Goal: Task Accomplishment & Management: Use online tool/utility

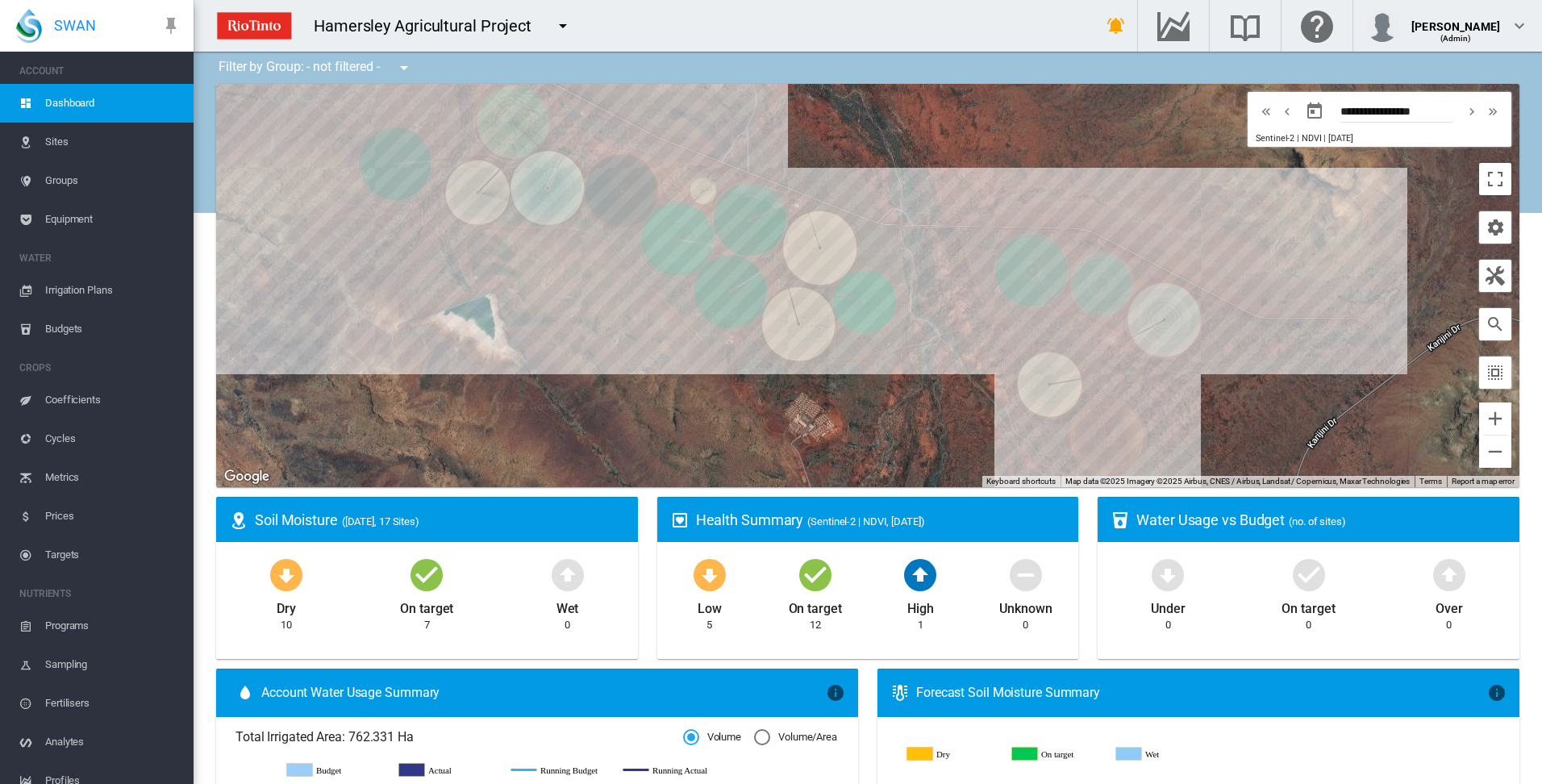
click at [64, 289] on span "Irrigation Plans" at bounding box center [112, 291] width 135 height 39
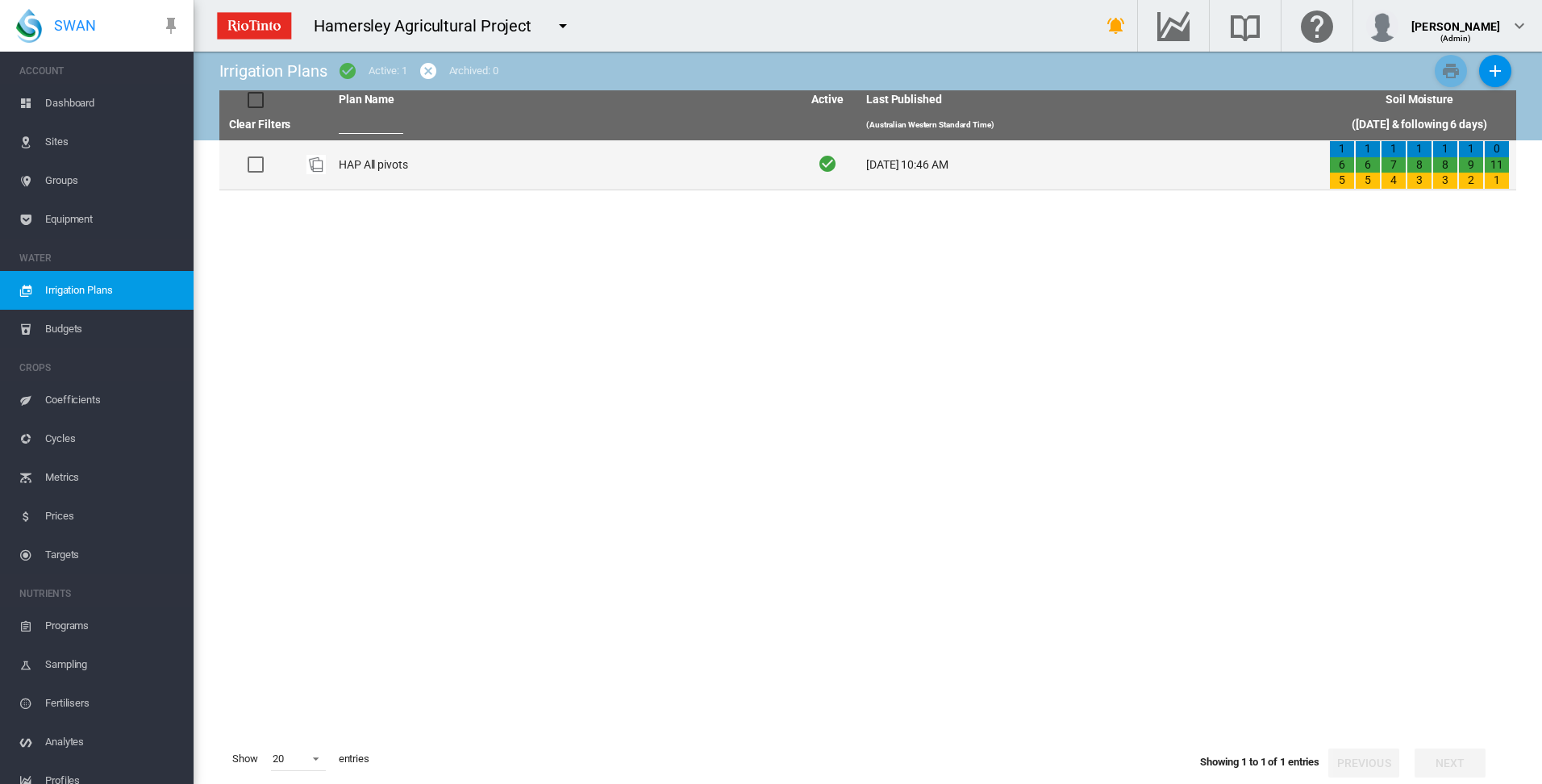
click at [361, 169] on td "HAP All pivots" at bounding box center [563, 165] width 463 height 49
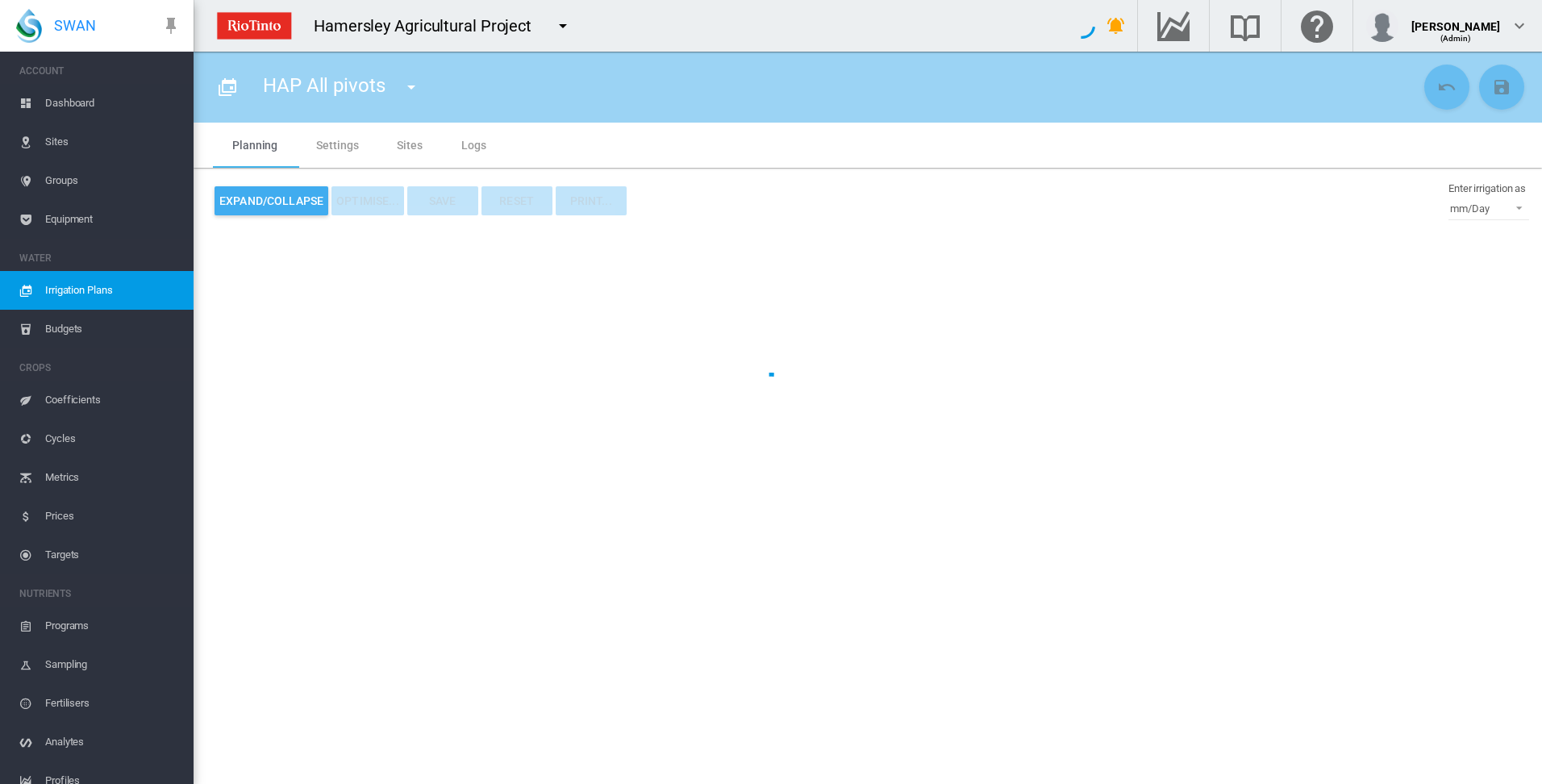
type input "**********"
type input "*"
type input "*****"
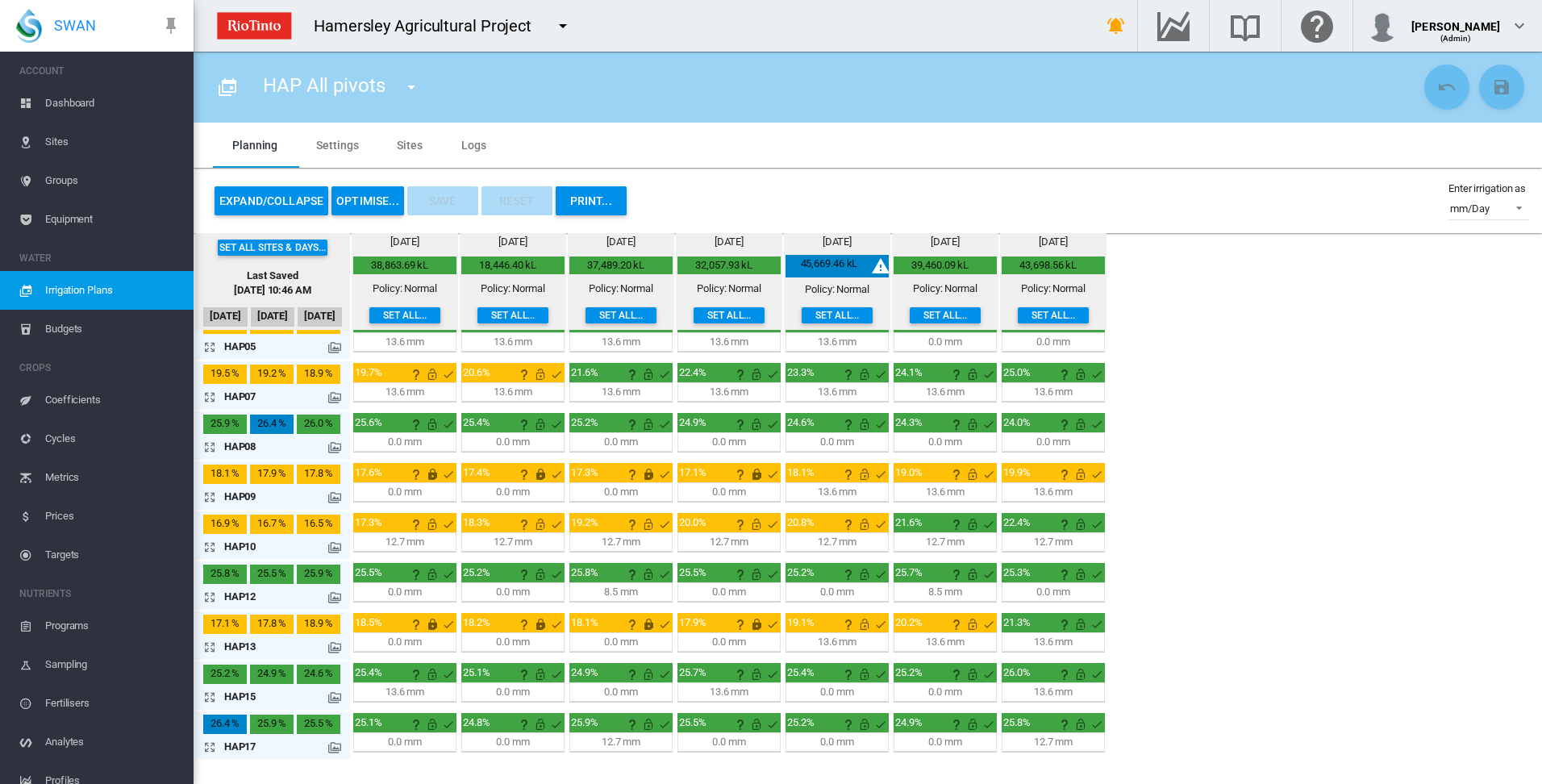
scroll to position [174, 0]
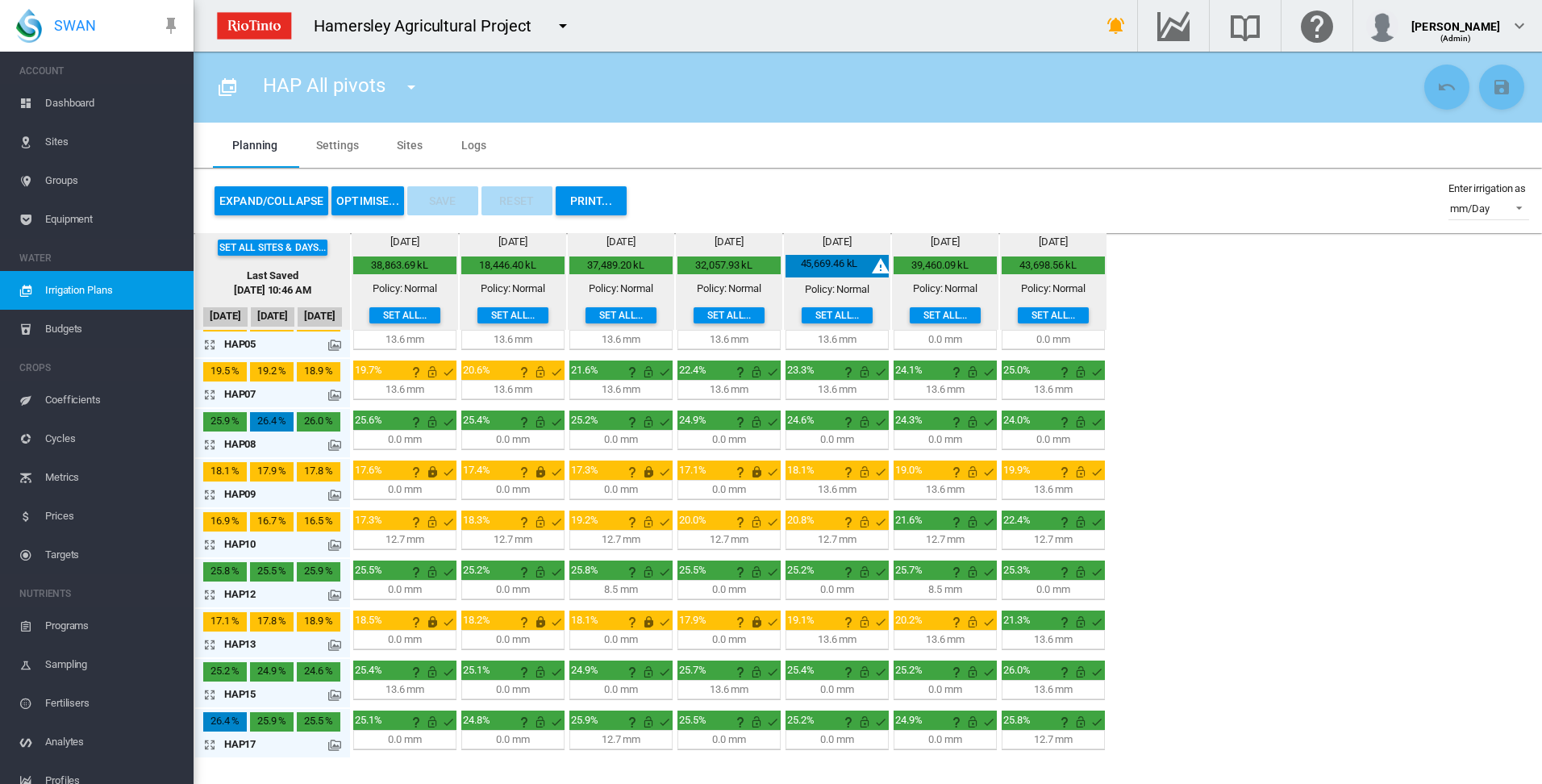
click at [409, 143] on md-tab-item "Sites" at bounding box center [409, 145] width 64 height 45
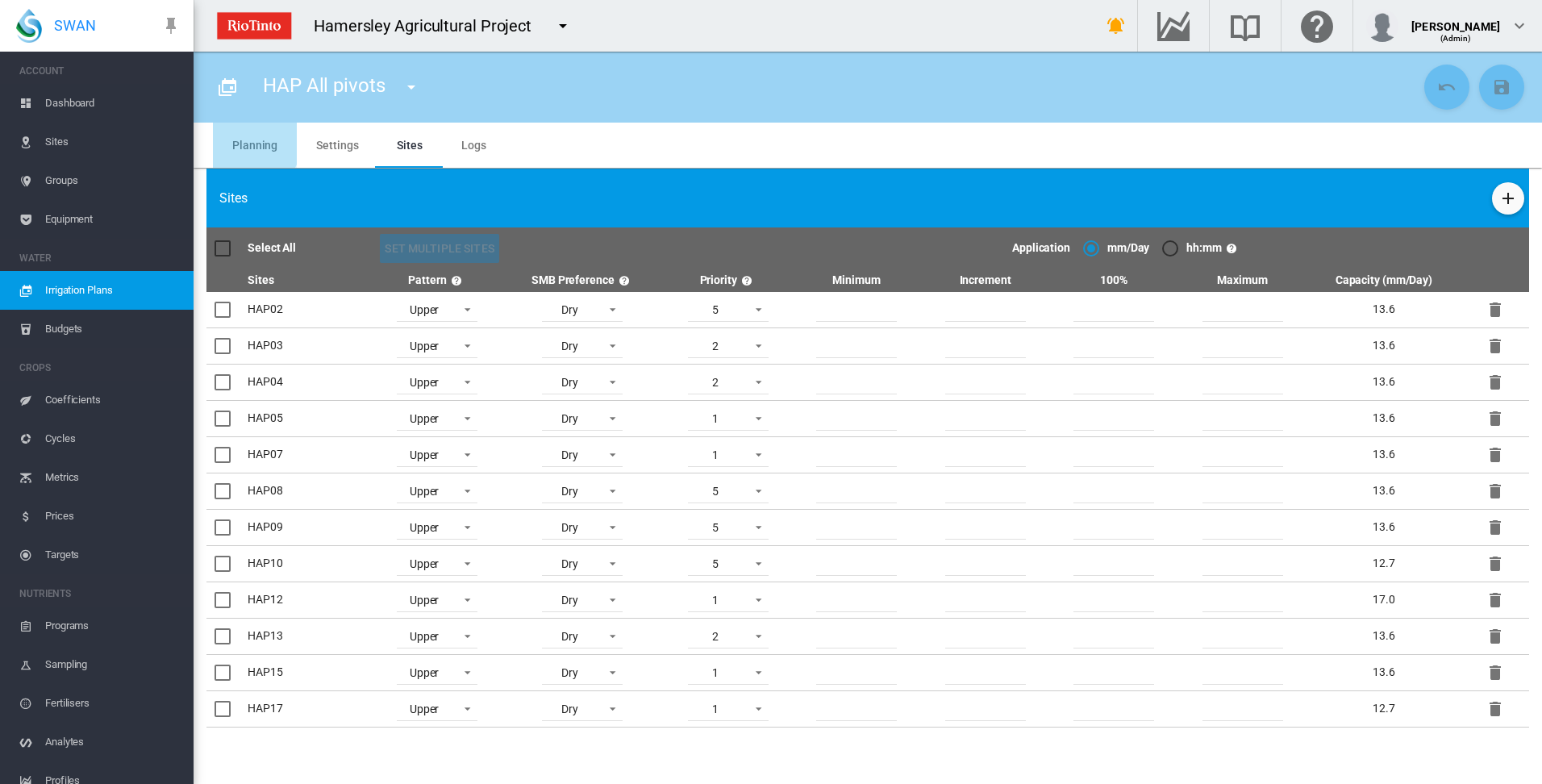
click at [250, 143] on md-tab-item "Planning" at bounding box center [255, 145] width 84 height 45
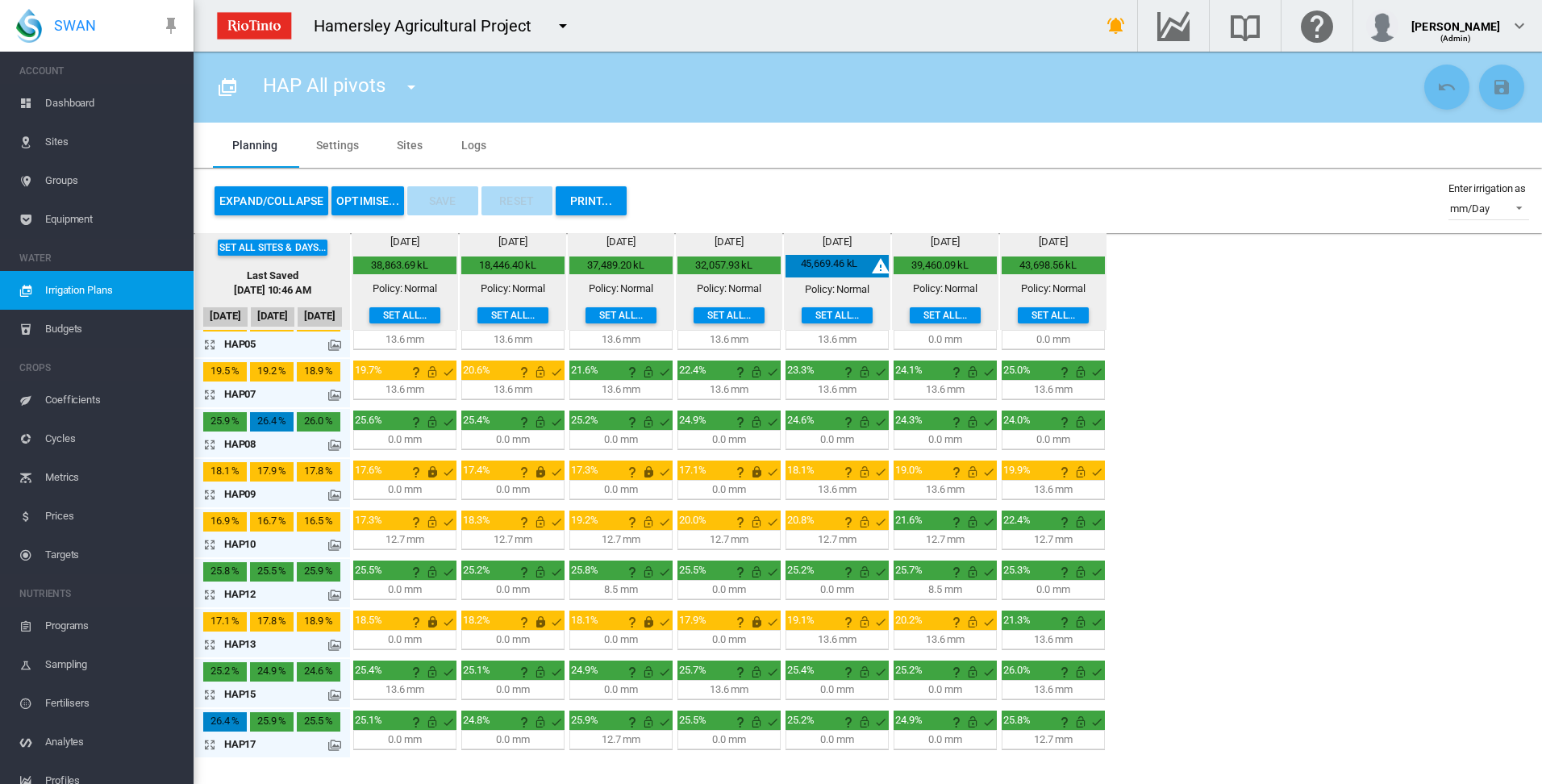
click at [210, 695] on md-icon "icon-arrow-expand" at bounding box center [213, 694] width 19 height 19
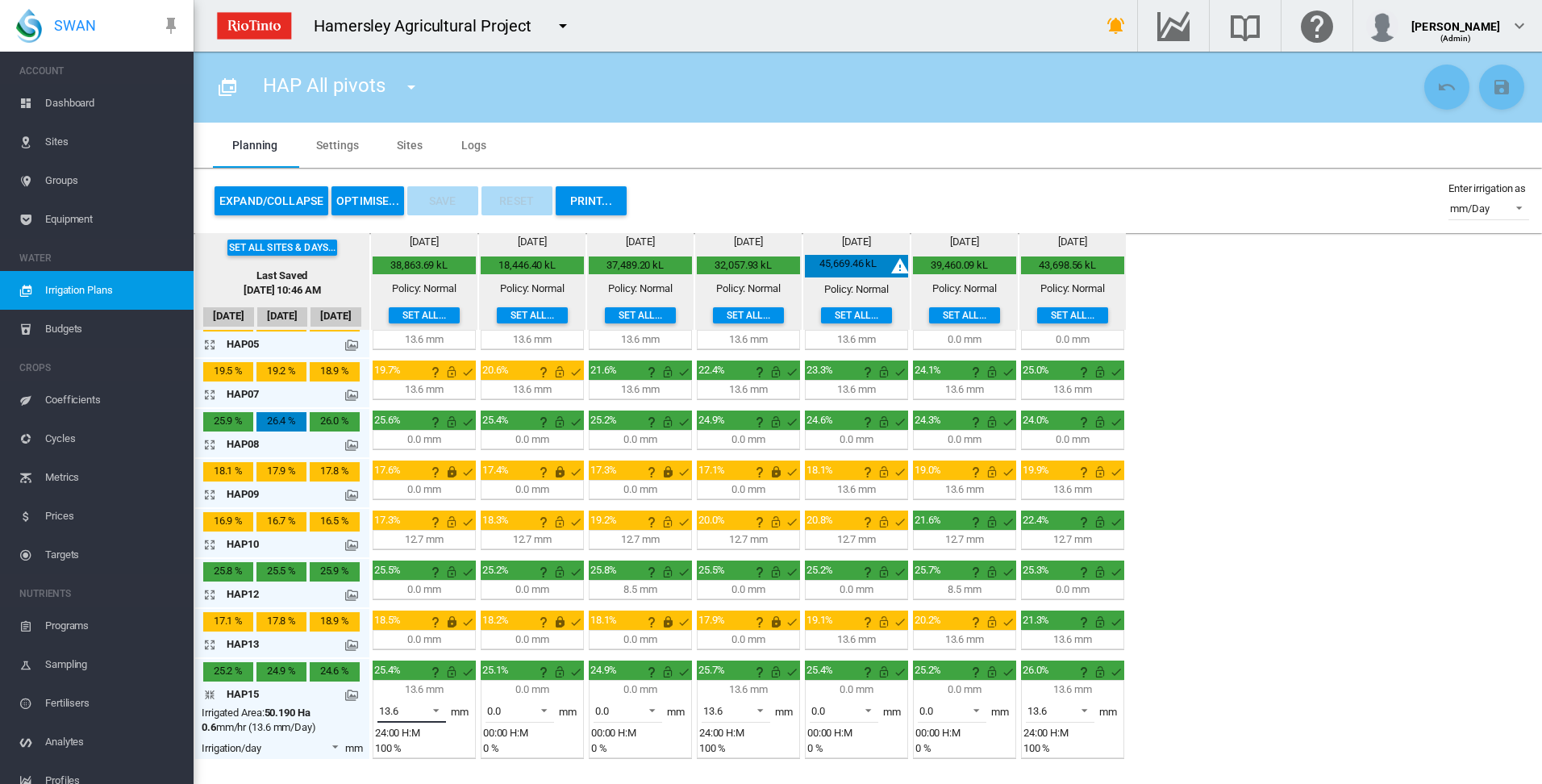
click at [436, 708] on span at bounding box center [431, 708] width 19 height 15
click at [438, 676] on md-option "0.0" at bounding box center [421, 673] width 110 height 39
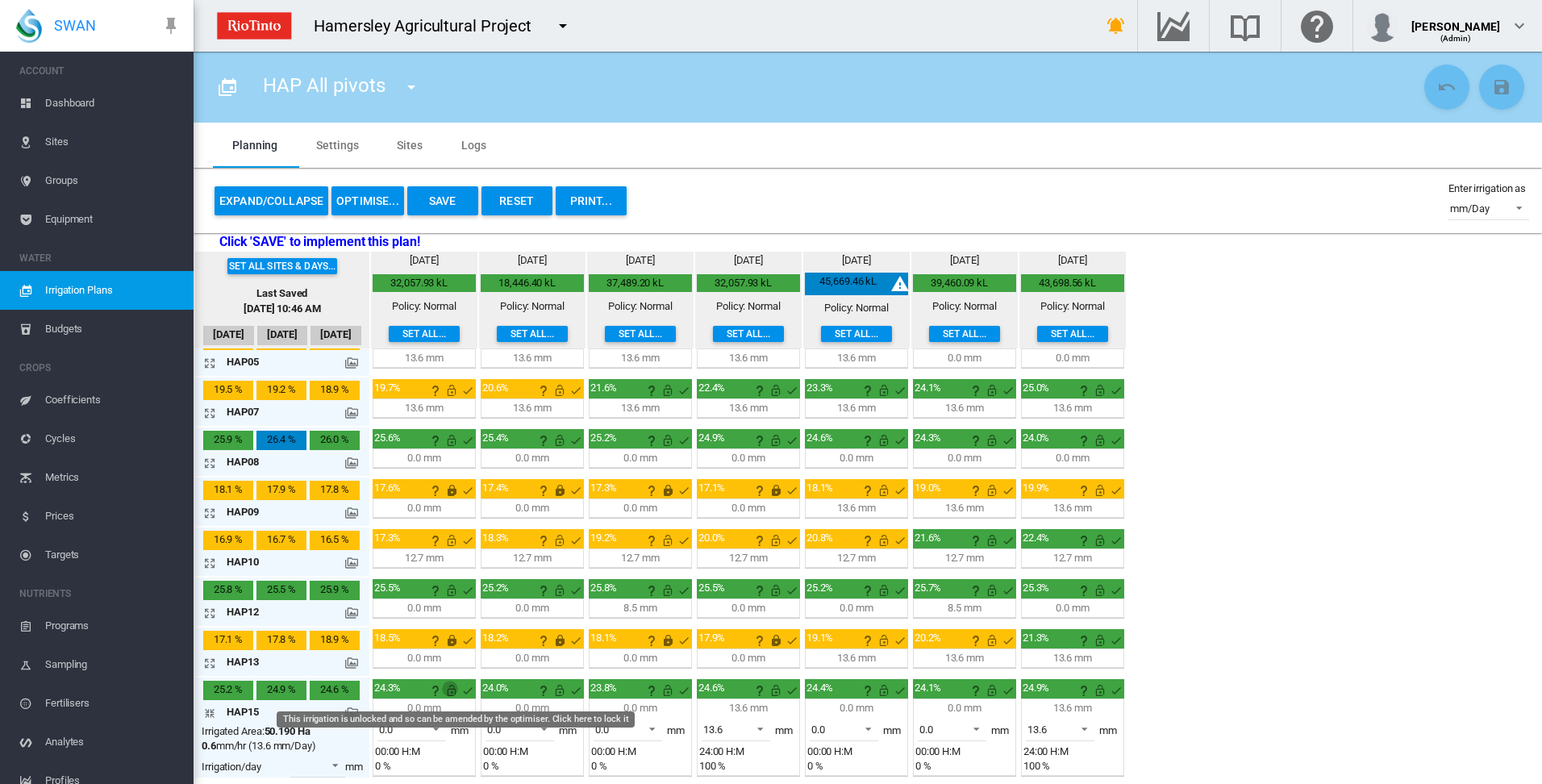
click at [453, 688] on md-icon "This irrigation is unlocked and so can be amended by the optimiser. Click here …" at bounding box center [451, 690] width 19 height 19
click at [208, 709] on md-icon "icon-arrow-collapse" at bounding box center [213, 713] width 19 height 19
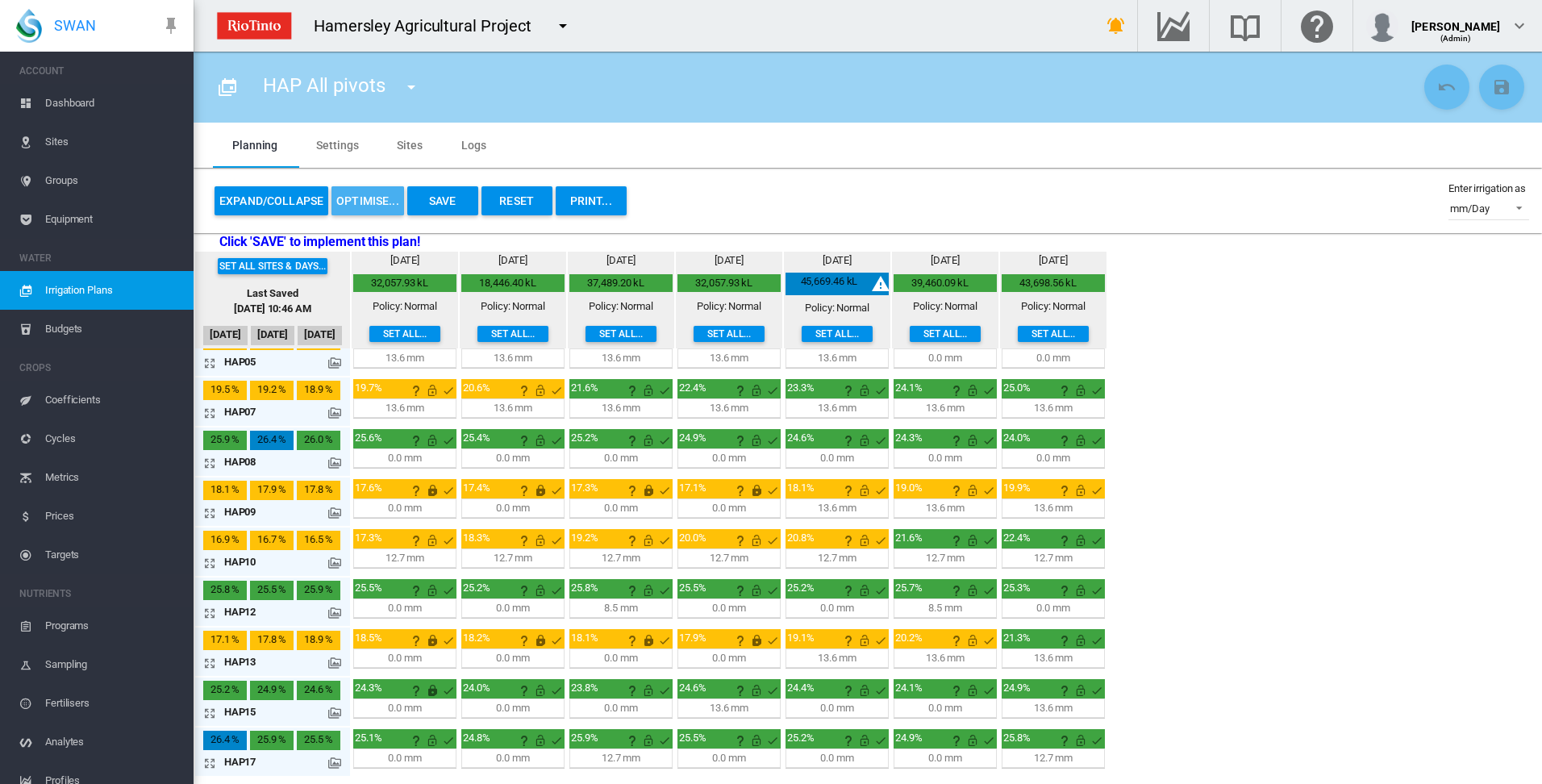
click at [369, 199] on button "OPTIMISE..." at bounding box center [367, 200] width 73 height 29
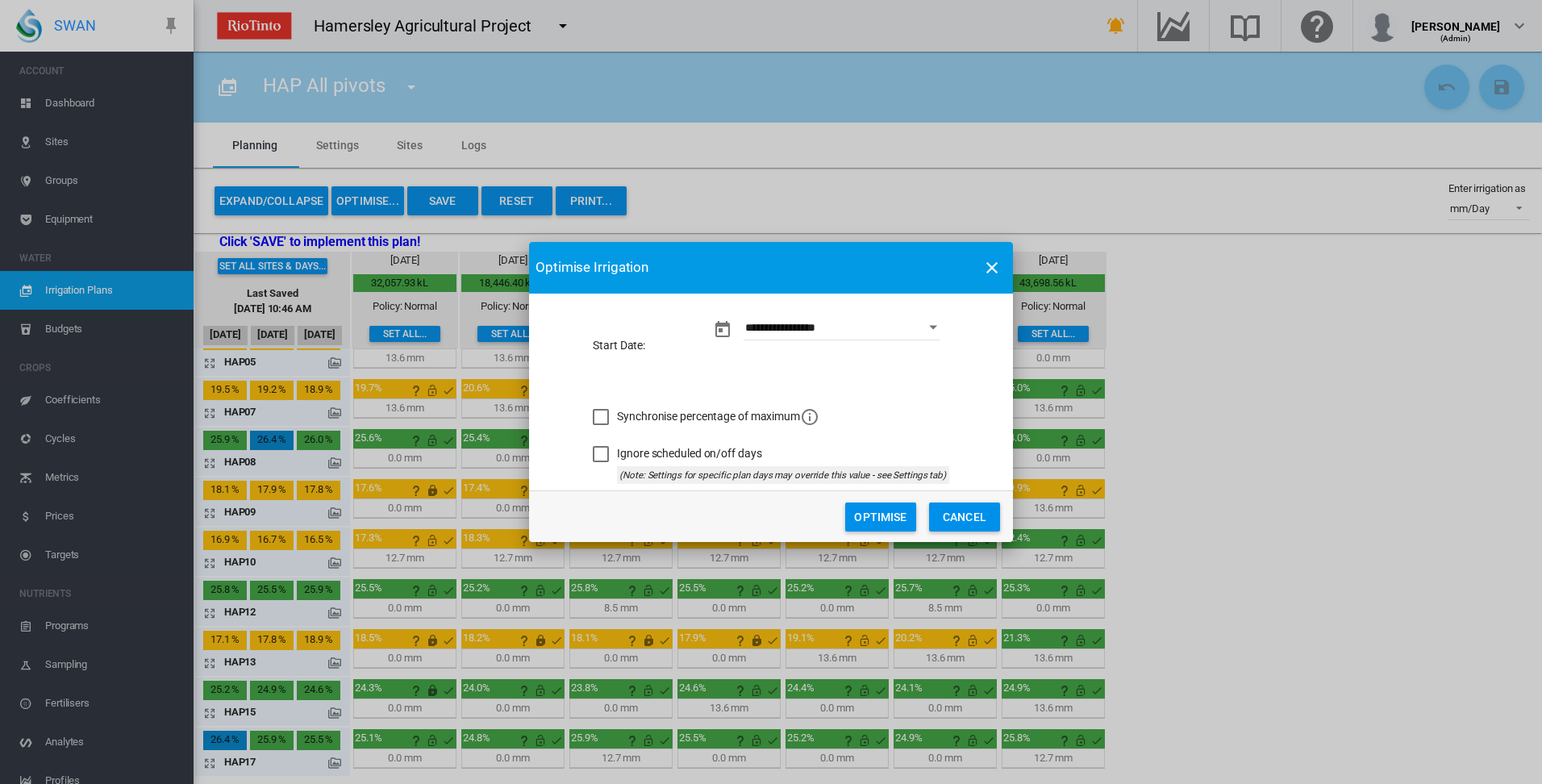
click at [864, 516] on button "Optimise" at bounding box center [880, 516] width 71 height 29
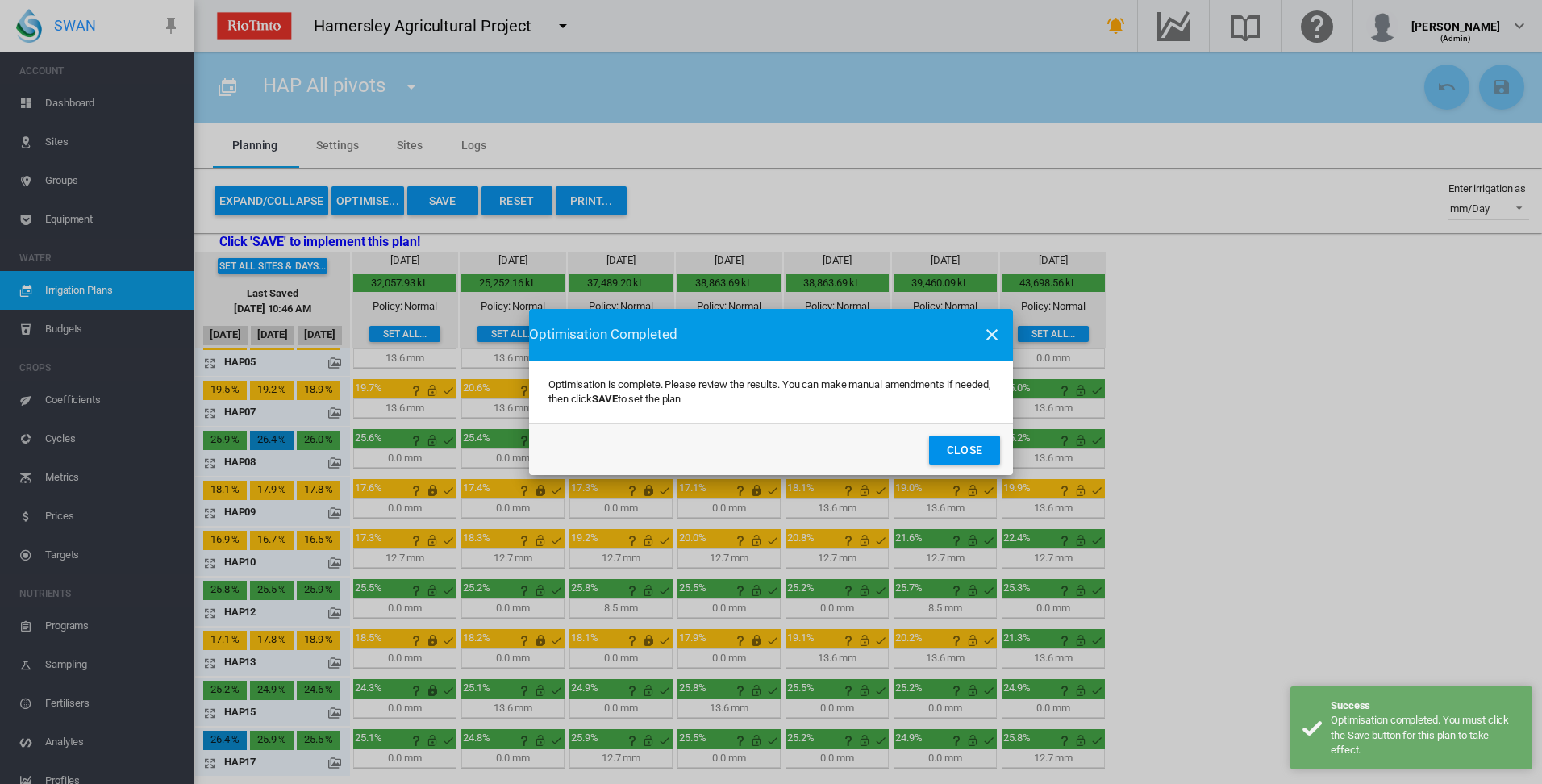
click at [960, 448] on button "Close" at bounding box center [964, 450] width 71 height 29
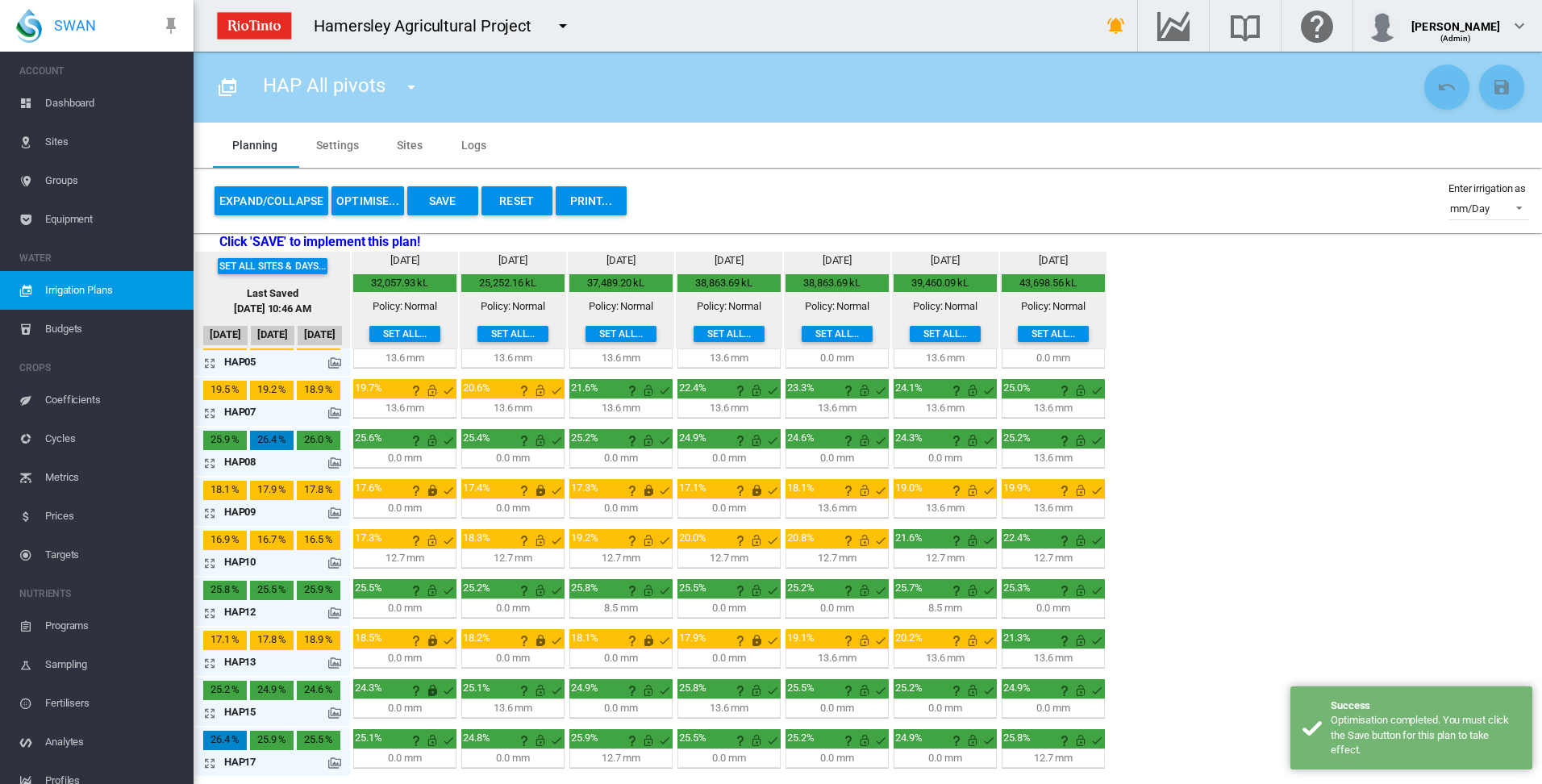
click at [438, 199] on button "Save" at bounding box center [443, 200] width 71 height 29
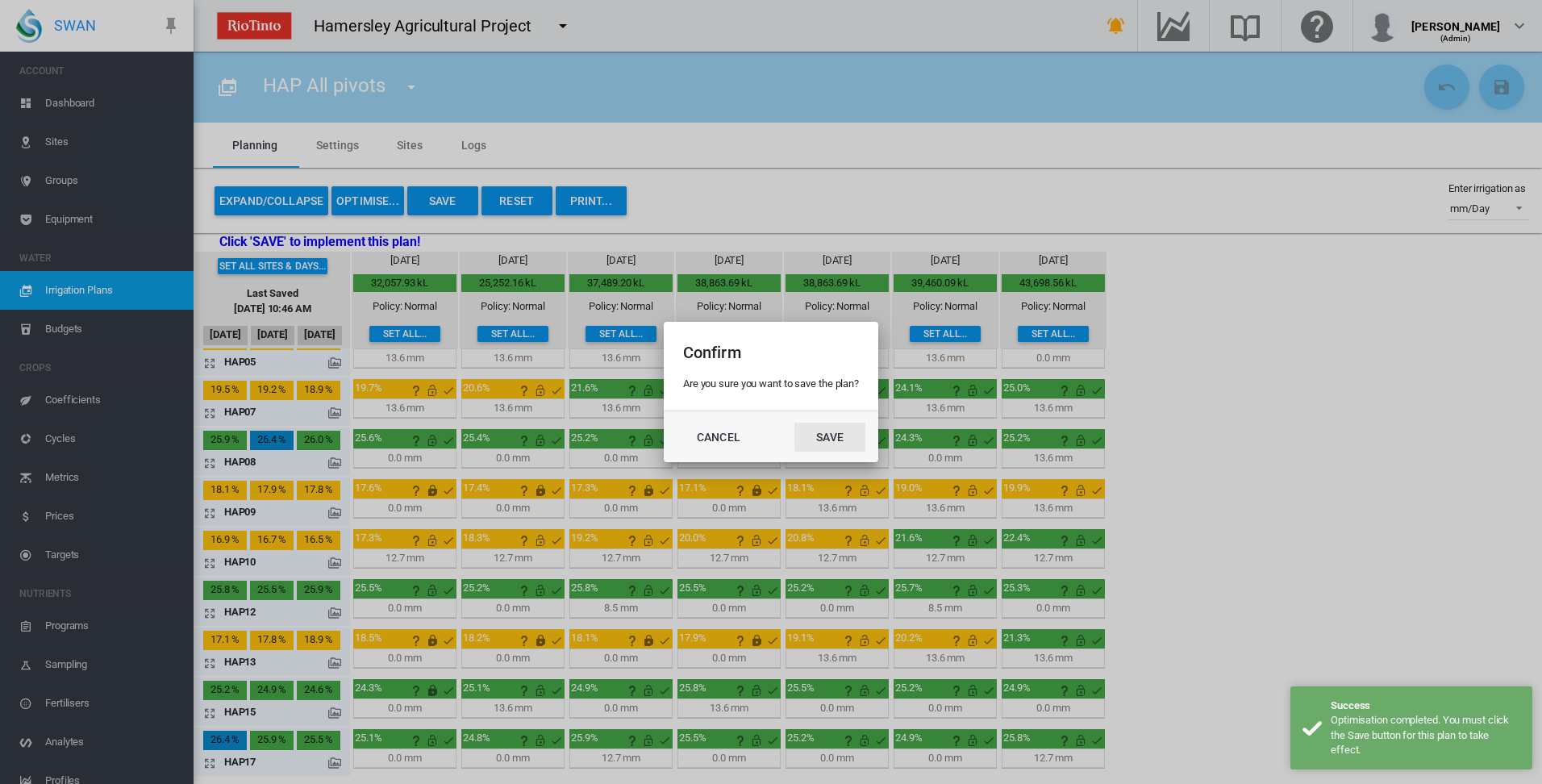
click at [825, 444] on button "Save" at bounding box center [830, 436] width 71 height 29
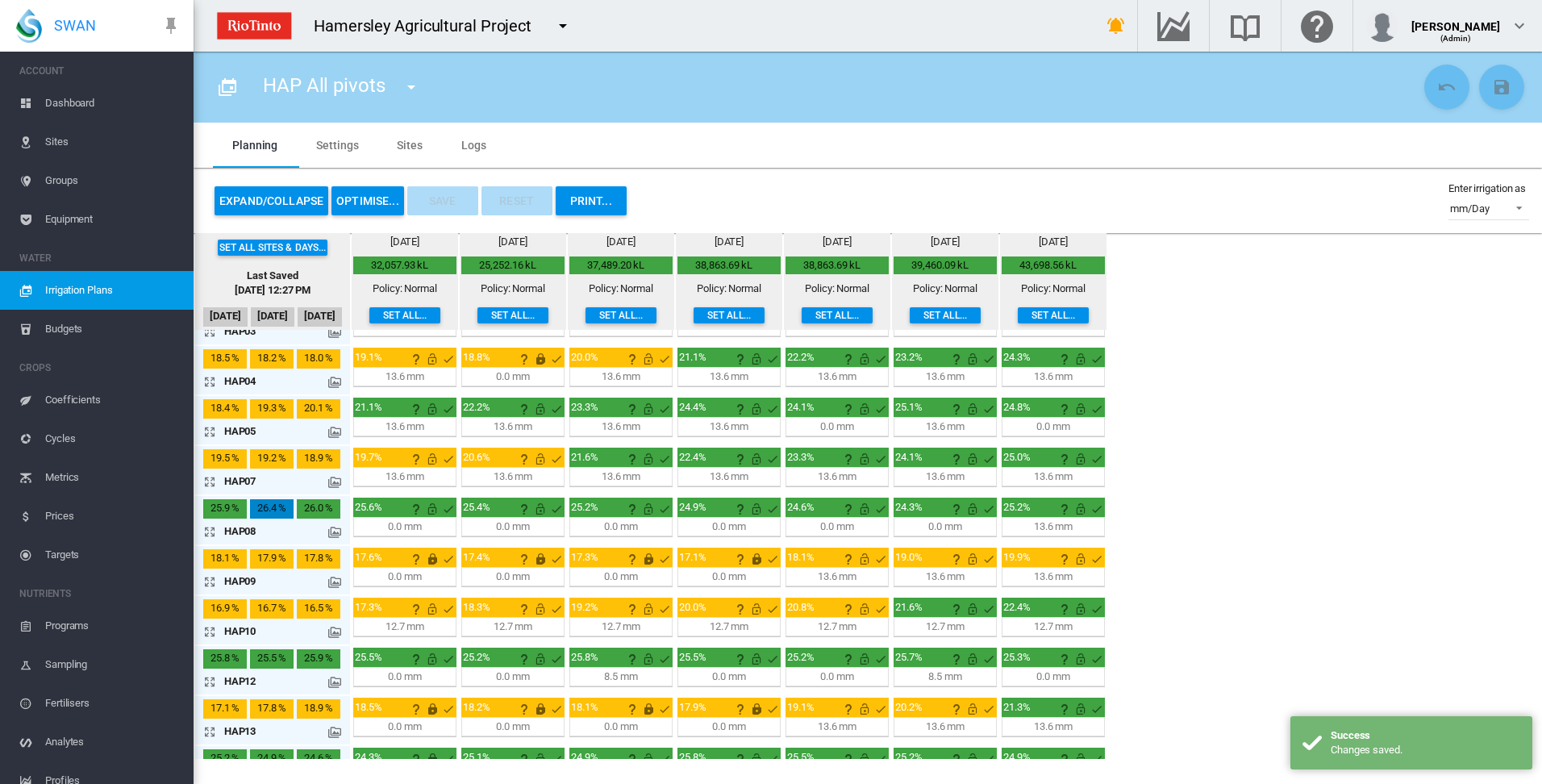
scroll to position [0, 0]
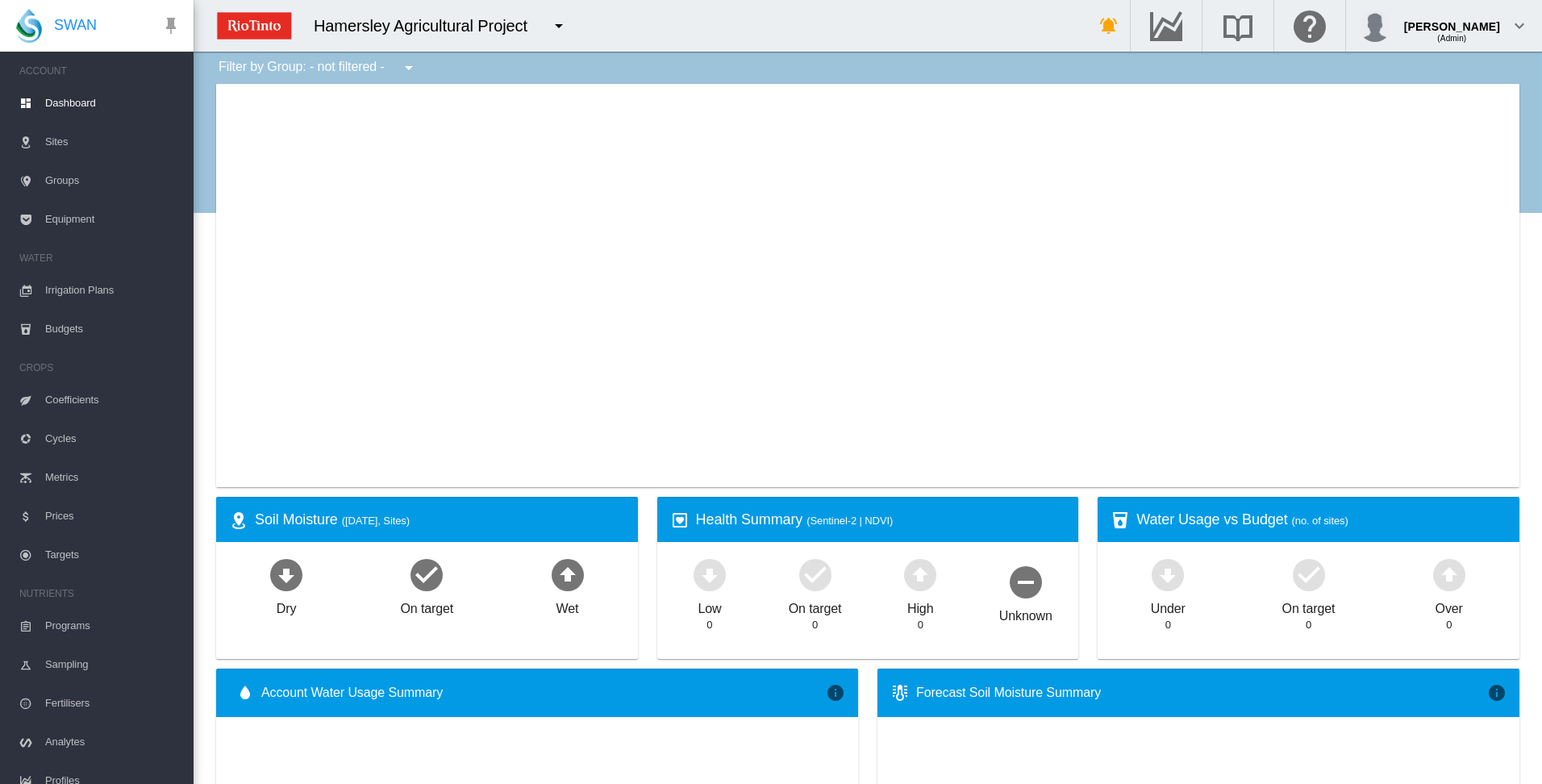
type input "**********"
